Goal: Contribute content: Add original content to the website for others to see

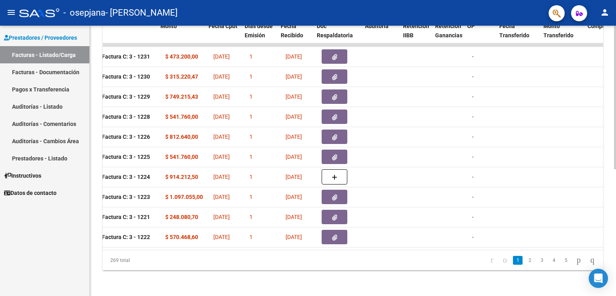
scroll to position [0, 311]
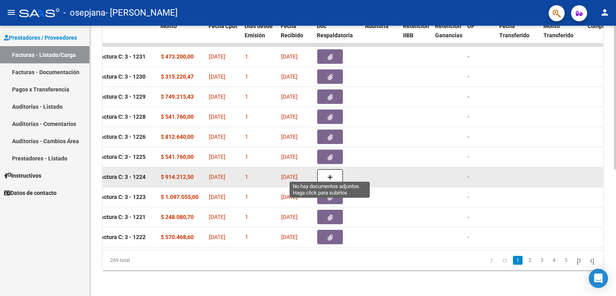
click at [330, 174] on icon "button" at bounding box center [330, 177] width 6 height 6
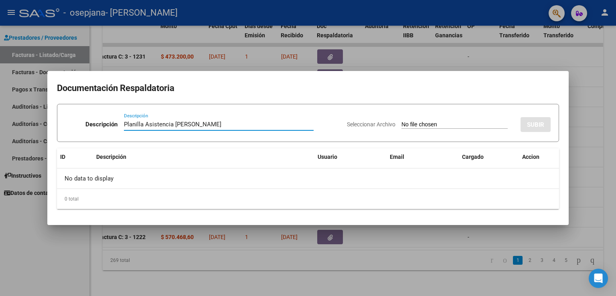
type input "Planilla Asistencia [PERSON_NAME]"
click at [466, 126] on input "Seleccionar Archivo" at bounding box center [455, 125] width 106 height 8
type input "C:\fakepath\WhatsApp Image [DATE] 3.49.22 PM.jpeg"
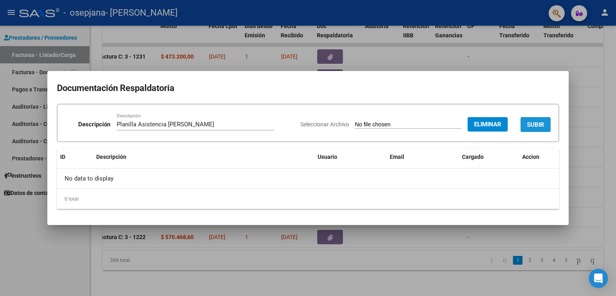
click at [528, 126] on span "SUBIR" at bounding box center [535, 124] width 17 height 7
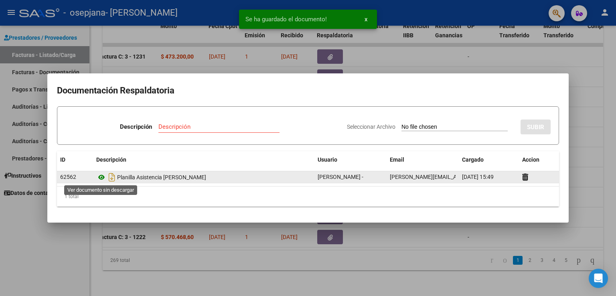
click at [103, 177] on icon at bounding box center [101, 177] width 10 height 10
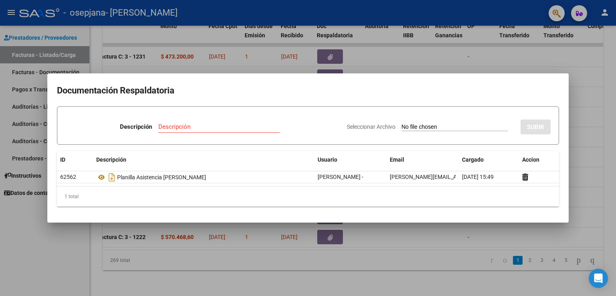
click at [505, 53] on div at bounding box center [308, 148] width 616 height 296
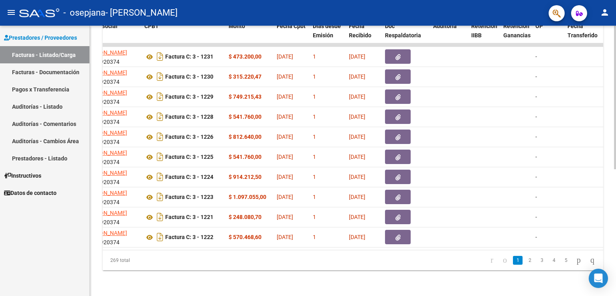
scroll to position [0, 0]
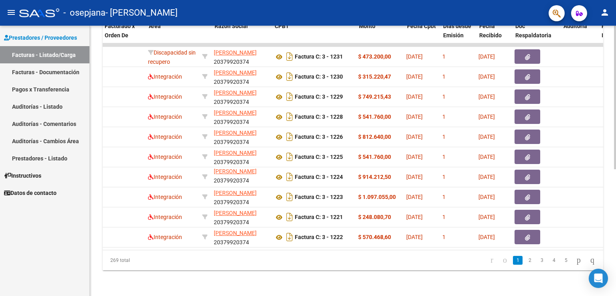
scroll to position [0, 71]
